Goal: Communication & Community: Connect with others

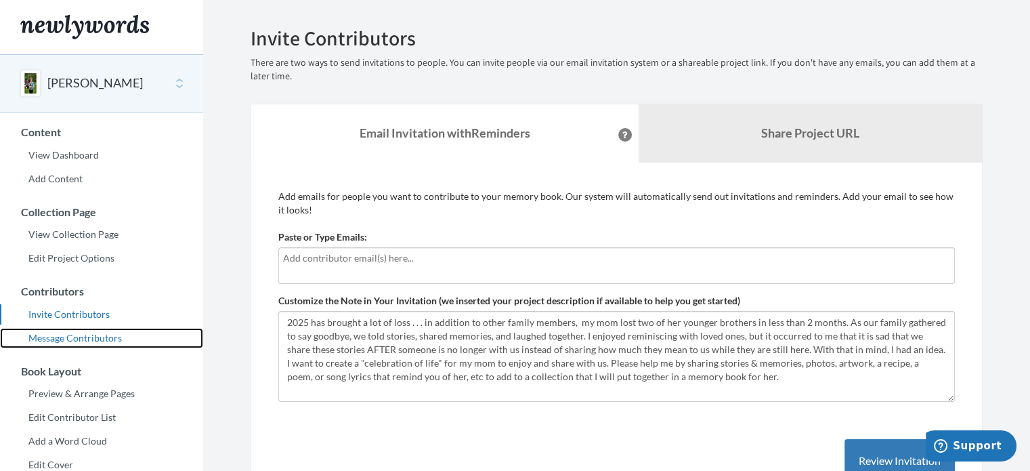
click at [83, 337] on link "Message Contributors" at bounding box center [101, 338] width 203 height 20
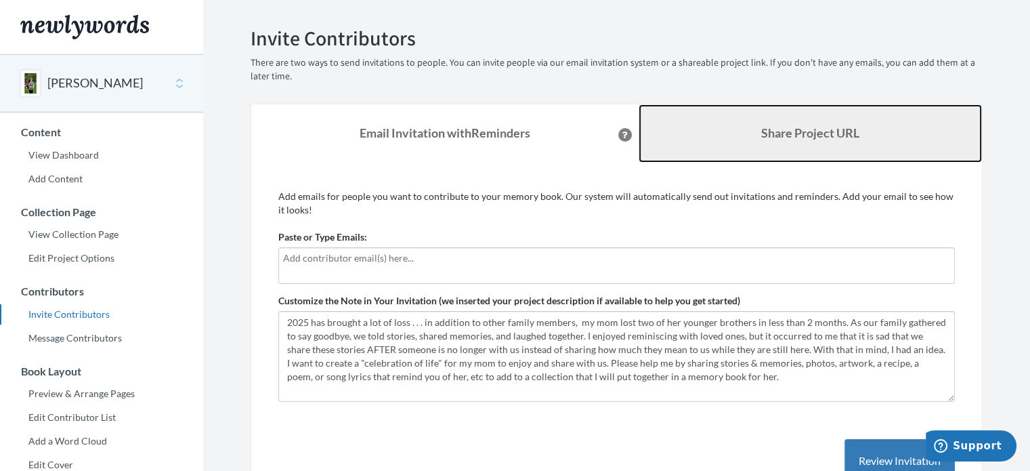
click at [803, 133] on b "Share Project URL" at bounding box center [810, 132] width 98 height 15
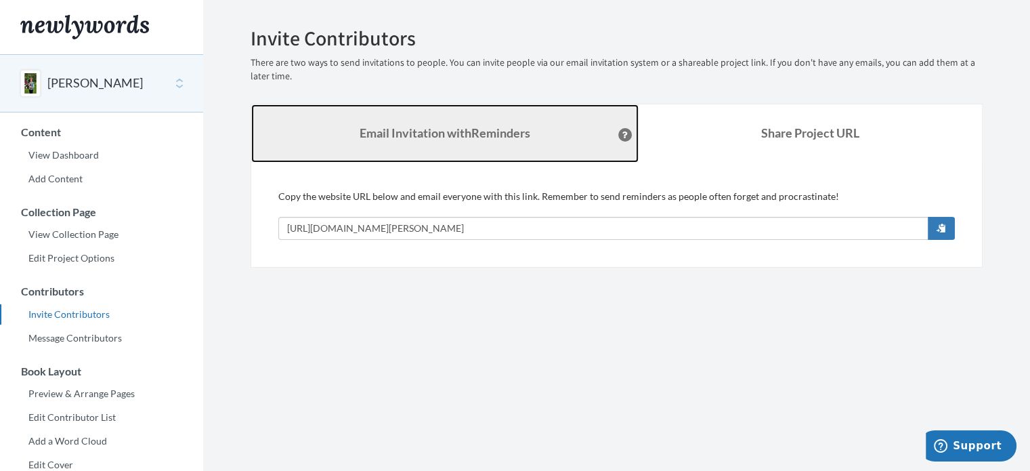
click at [467, 135] on strong "Email Invitation with Reminders" at bounding box center [445, 132] width 171 height 15
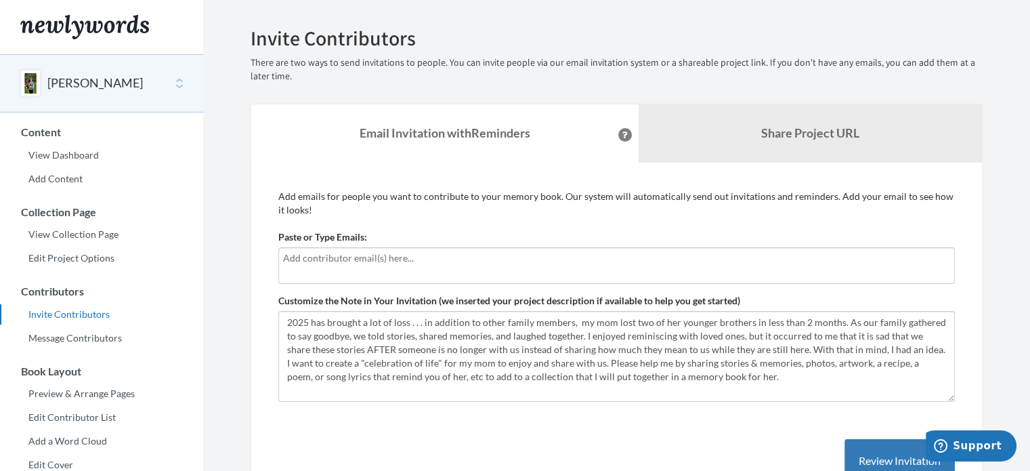
click at [396, 262] on input "text" at bounding box center [616, 258] width 667 height 15
type input "kimpie73@gmail.com"
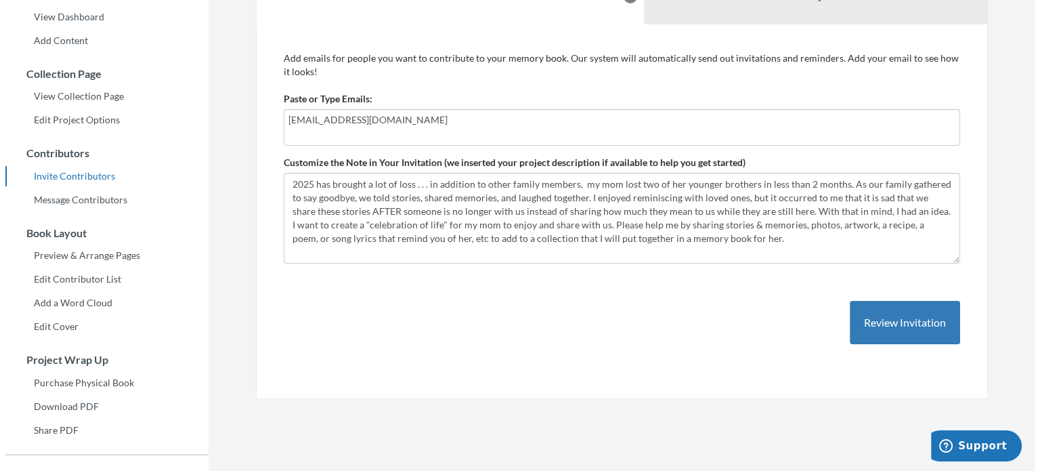
scroll to position [142, 0]
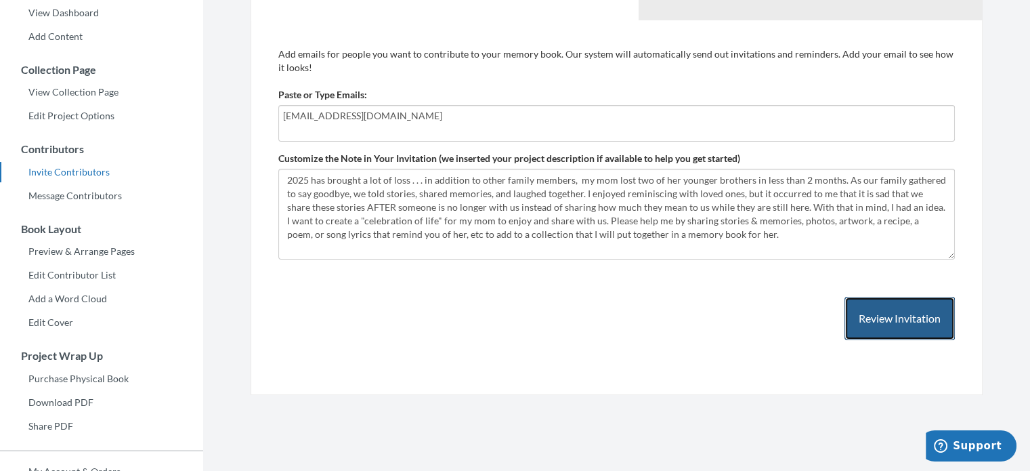
click at [905, 316] on button "Review Invitation" at bounding box center [900, 319] width 110 height 44
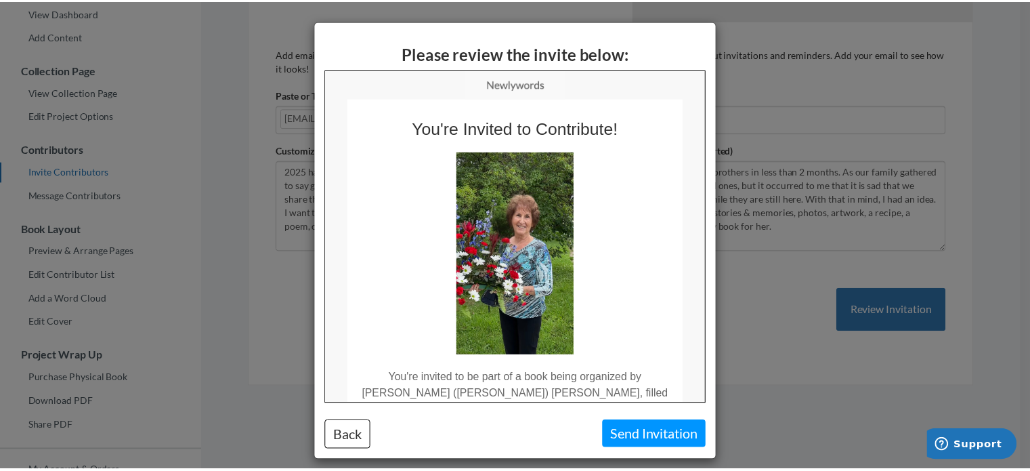
scroll to position [0, 0]
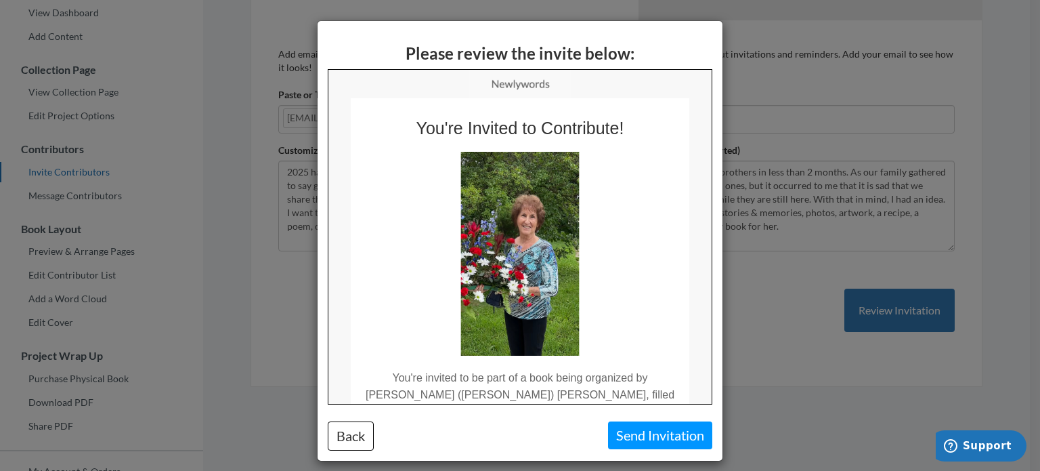
drag, startPoint x: 704, startPoint y: 160, endPoint x: 1052, endPoint y: 164, distance: 347.5
click at [357, 429] on button "Back" at bounding box center [351, 435] width 46 height 29
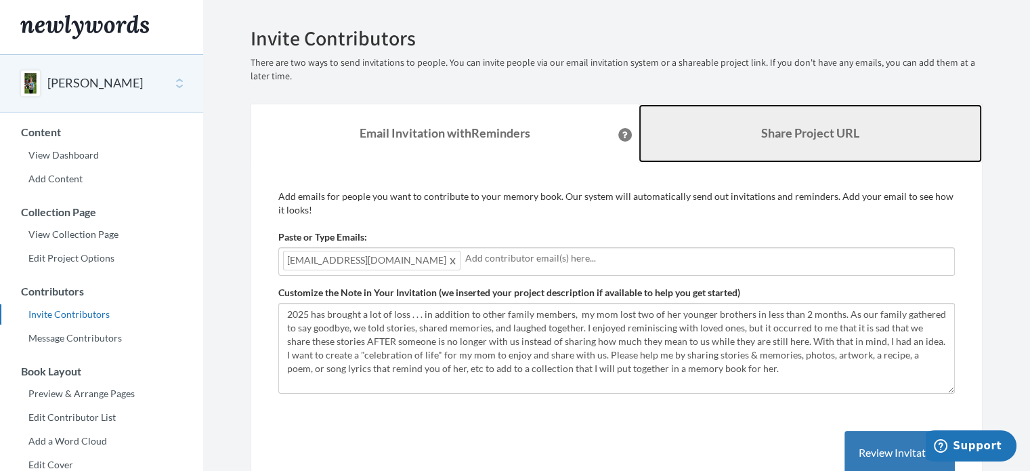
click at [793, 127] on b "Share Project URL" at bounding box center [810, 132] width 98 height 15
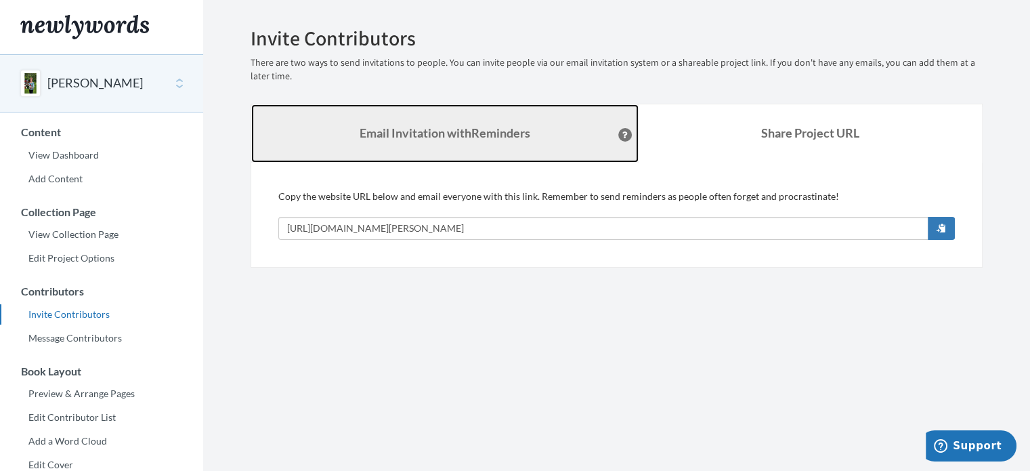
click at [452, 126] on strong "Email Invitation with Reminders" at bounding box center [445, 132] width 171 height 15
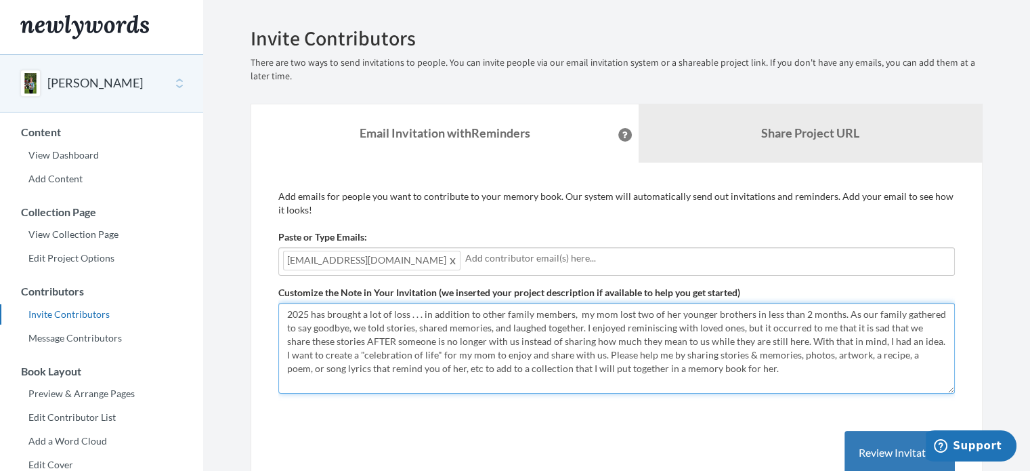
click at [746, 363] on textarea "2025 has brought a lot of loss . . . in addition to other family members, my mo…" at bounding box center [616, 348] width 677 height 91
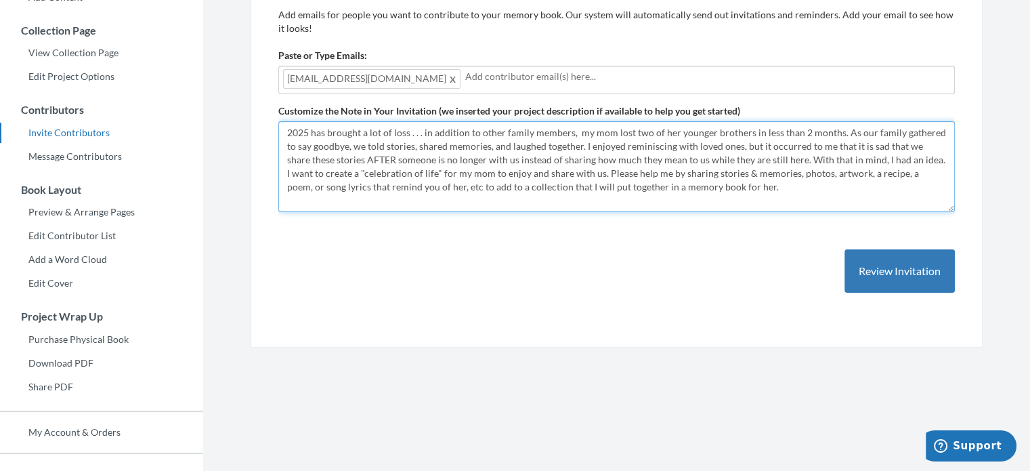
scroll to position [192, 0]
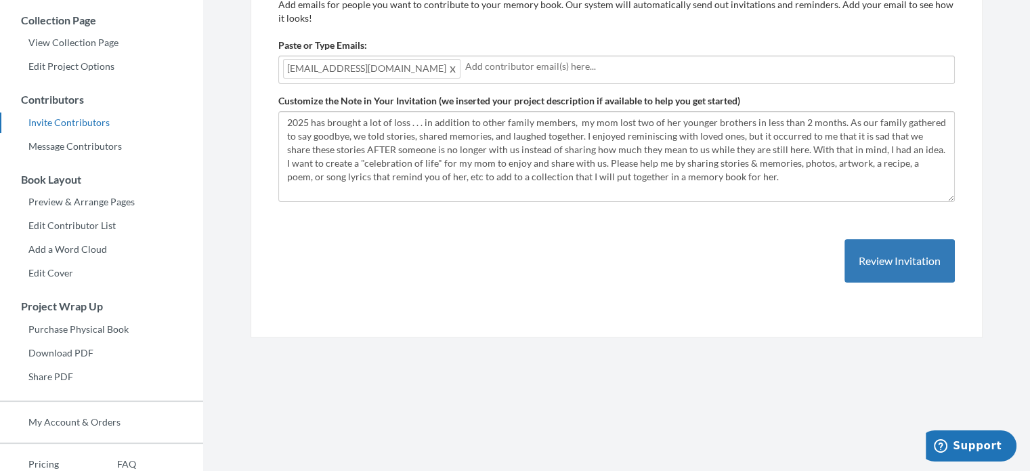
click at [630, 412] on section "Emails have been sent! Invite Contributors There are two ways to send invitatio…" at bounding box center [616, 178] width 827 height 741
click at [73, 421] on link "My Account & Orders" at bounding box center [101, 422] width 203 height 20
